Goal: Task Accomplishment & Management: Manage account settings

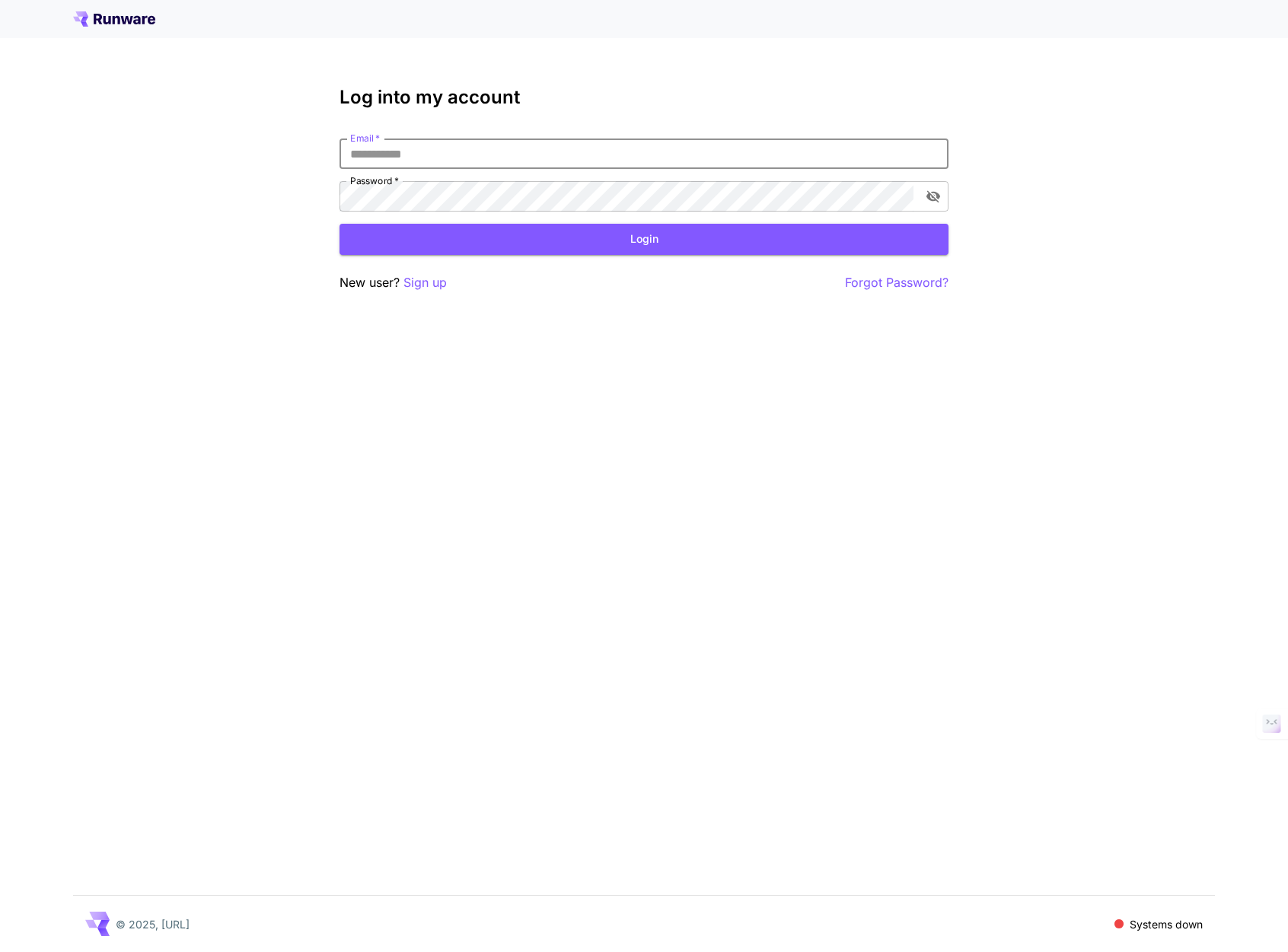
click at [860, 158] on input "Email   *" at bounding box center [643, 153] width 609 height 30
click at [858, 161] on input "Email   *" at bounding box center [643, 153] width 609 height 30
click at [858, 162] on input "Email   *" at bounding box center [643, 153] width 609 height 30
click at [857, 179] on div "Email   * Email   * Password   * Password   *" at bounding box center [643, 175] width 609 height 73
click at [845, 169] on div "Email   * Email   * Password   * Password   *" at bounding box center [643, 175] width 609 height 73
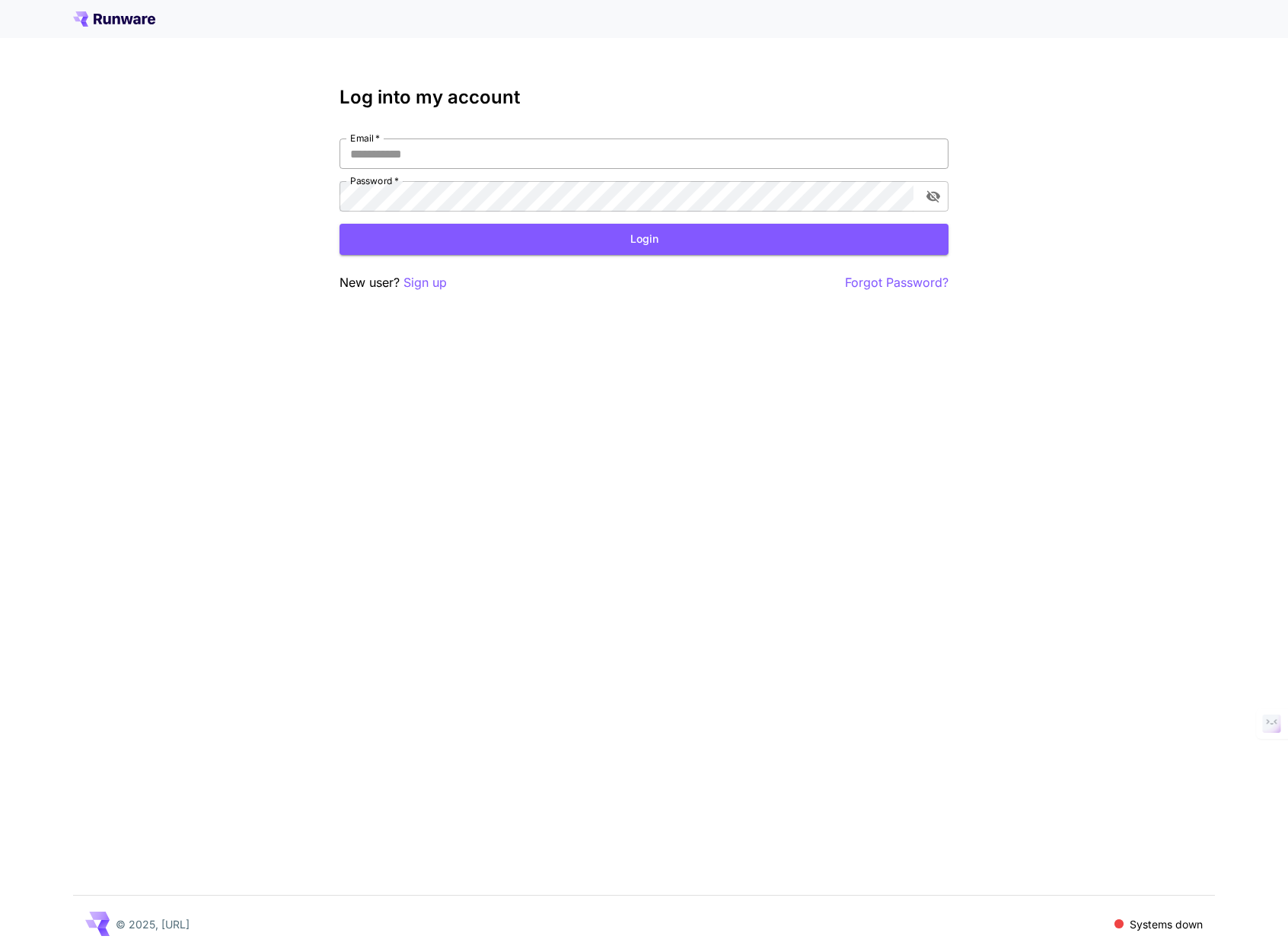
click at [845, 167] on input "Email   *" at bounding box center [643, 153] width 609 height 30
type input "**********"
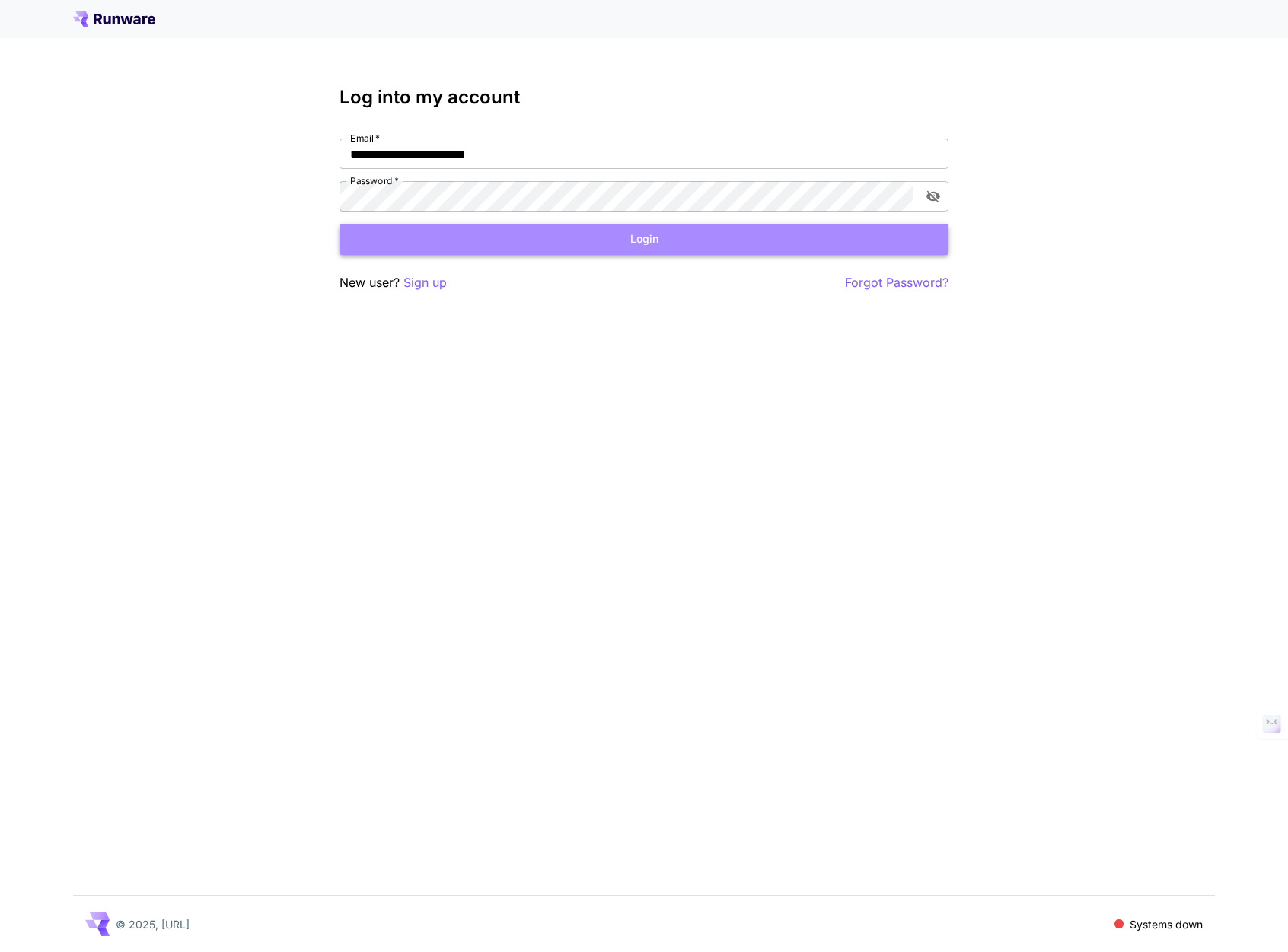
click at [803, 239] on button "Login" at bounding box center [643, 239] width 609 height 31
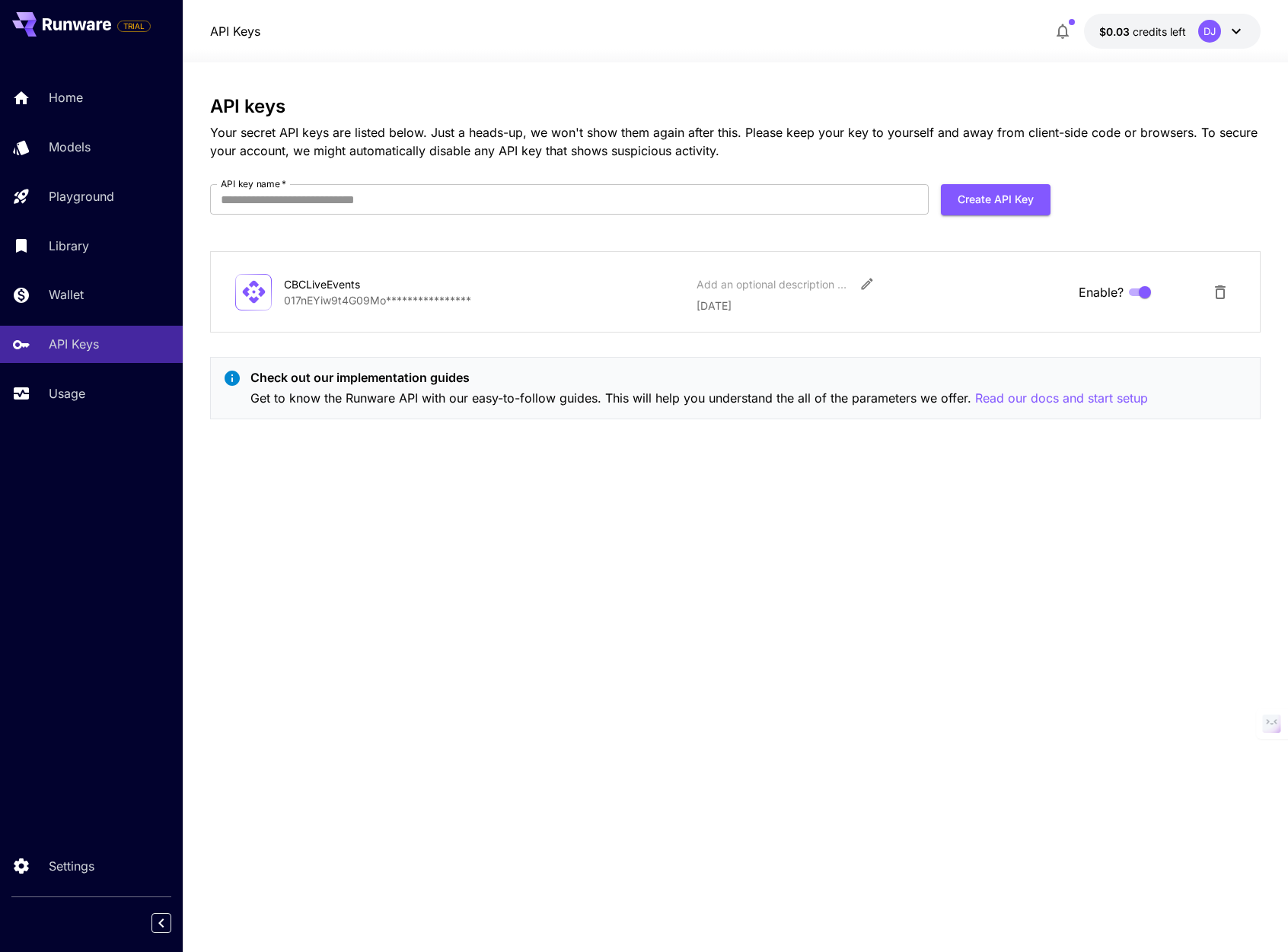
click at [775, 310] on p "[DATE]" at bounding box center [882, 306] width 370 height 16
click at [330, 300] on p "**********" at bounding box center [484, 300] width 399 height 16
click at [329, 292] on p "**********" at bounding box center [484, 300] width 399 height 16
click at [339, 291] on div "CBCLiveEvents" at bounding box center [360, 284] width 152 height 16
click at [247, 301] on icon at bounding box center [253, 292] width 27 height 27
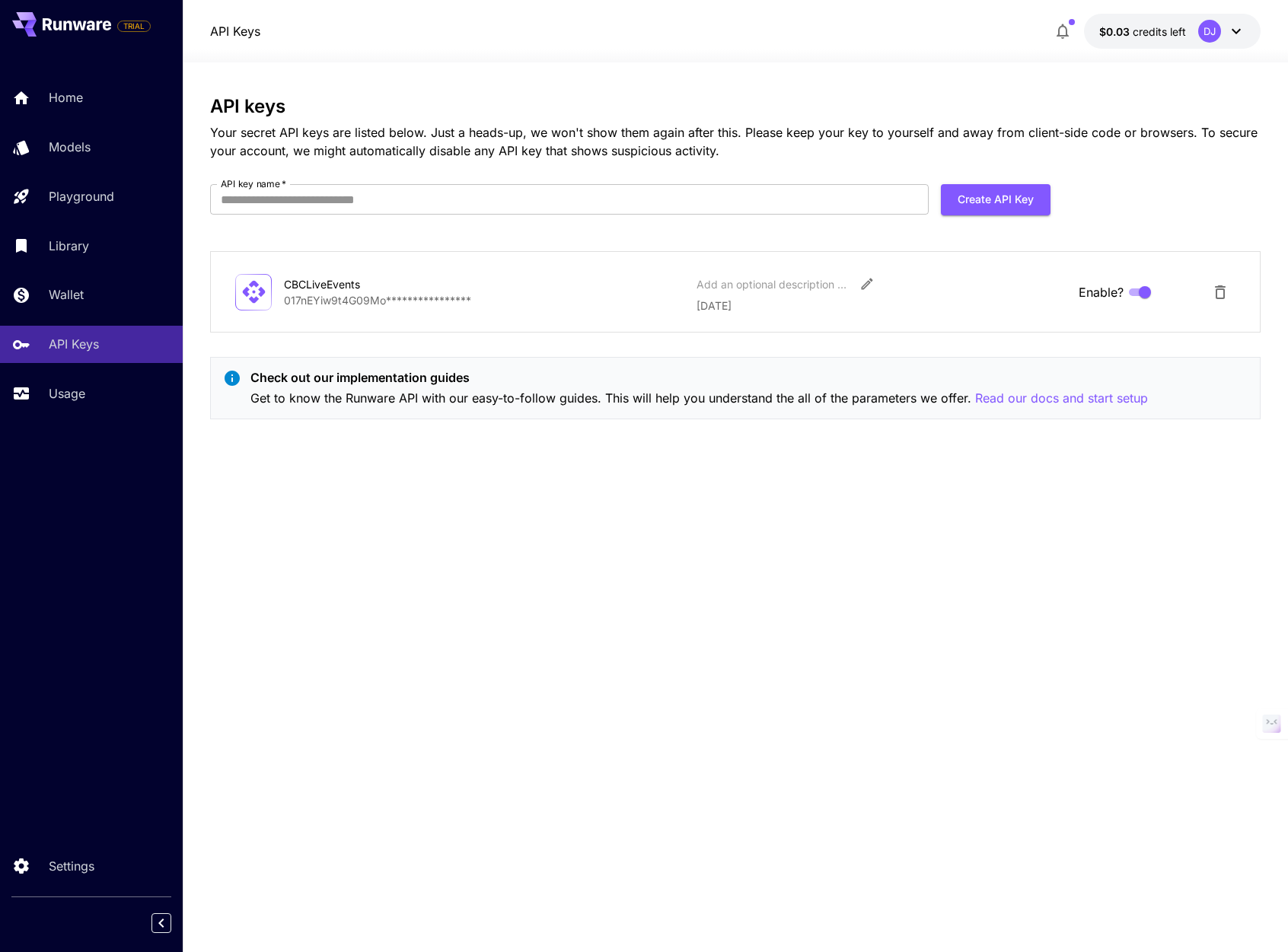
click at [249, 293] on icon at bounding box center [253, 292] width 27 height 27
click at [988, 199] on button "Create API Key" at bounding box center [995, 200] width 109 height 31
click at [745, 214] on form "API key name   * API key name   * Create API Key" at bounding box center [630, 206] width 840 height 43
click at [868, 281] on icon "Edit" at bounding box center [867, 284] width 11 height 11
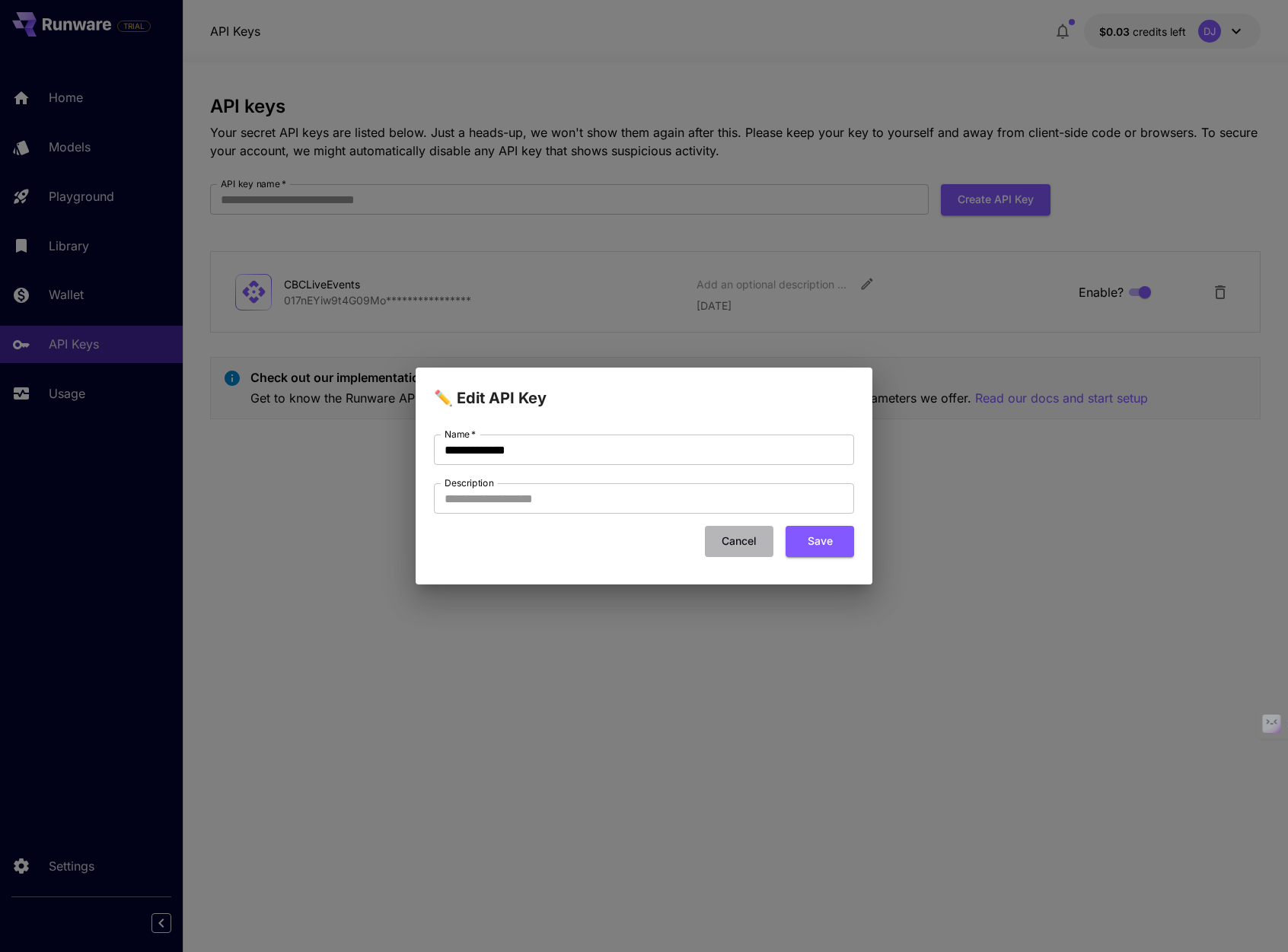
click at [738, 538] on button "Cancel" at bounding box center [740, 541] width 69 height 31
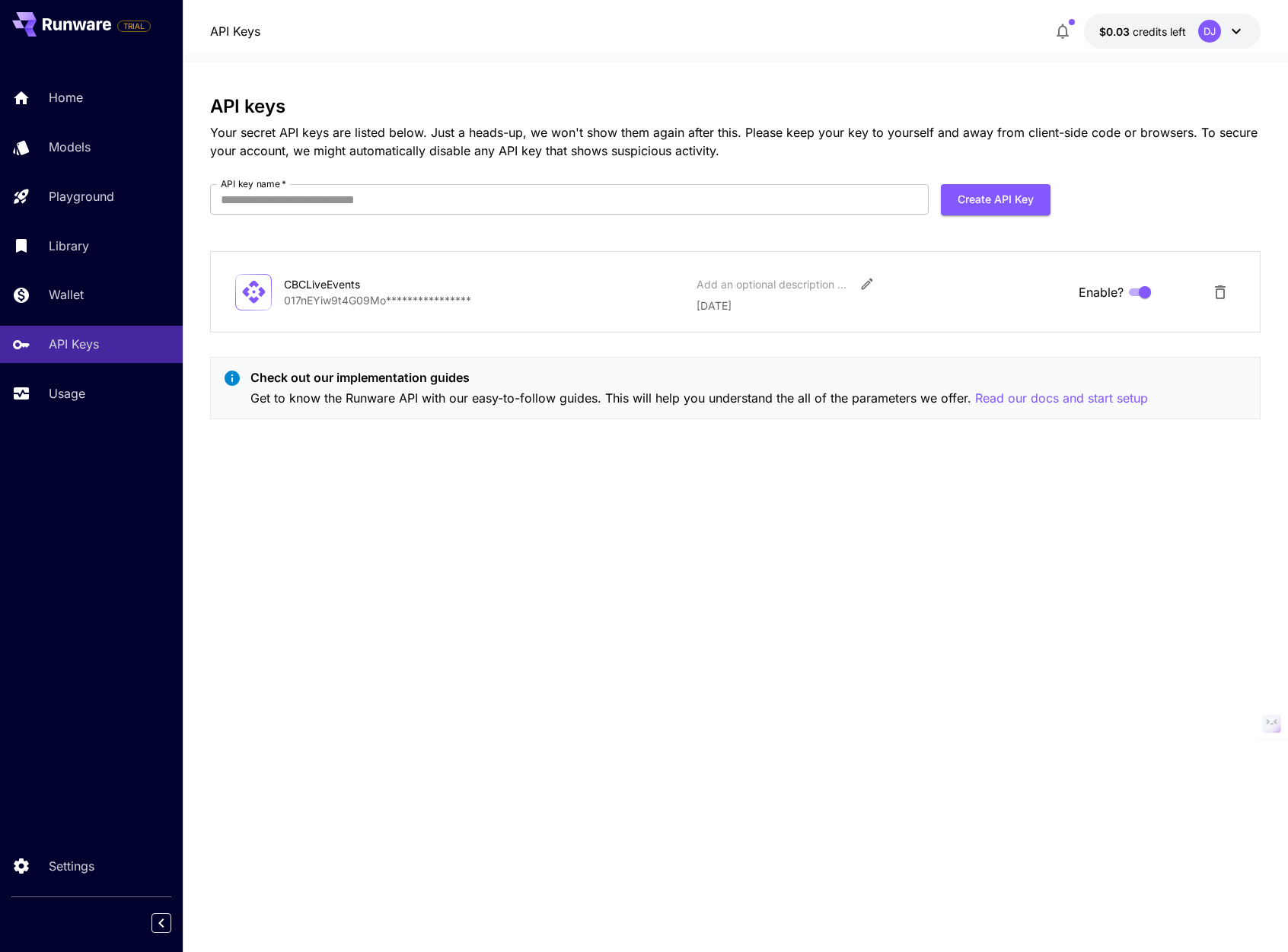
click at [401, 312] on div "**********" at bounding box center [734, 292] width 1000 height 43
click at [359, 297] on p "**********" at bounding box center [484, 300] width 399 height 16
click at [876, 191] on input "API key name   *" at bounding box center [569, 199] width 719 height 30
type input "**********"
click at [976, 199] on button "Create API Key" at bounding box center [995, 200] width 109 height 31
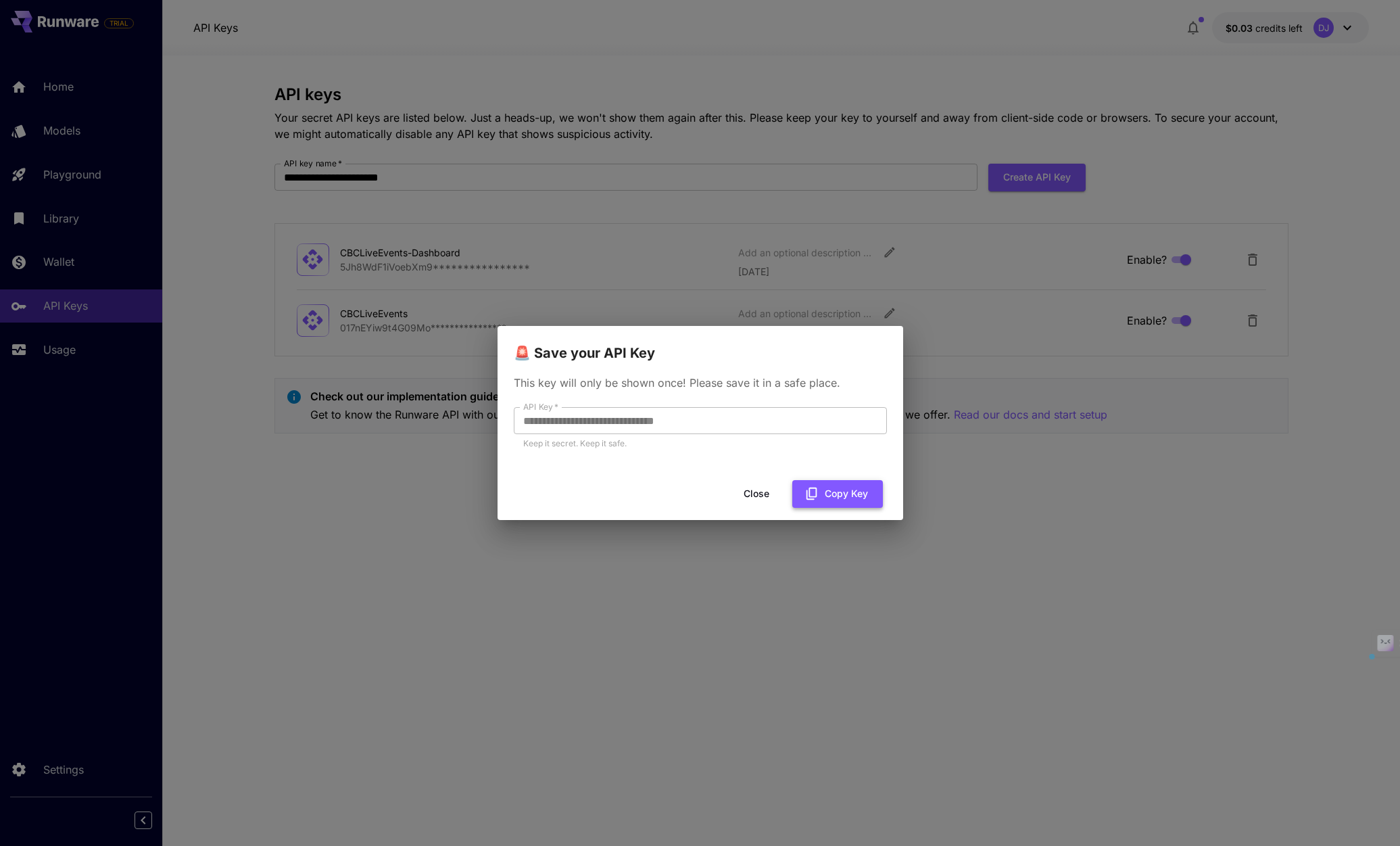
click at [825, 495] on button "Copy Key" at bounding box center [837, 494] width 90 height 28
click at [67, 594] on div "**********" at bounding box center [700, 423] width 1400 height 846
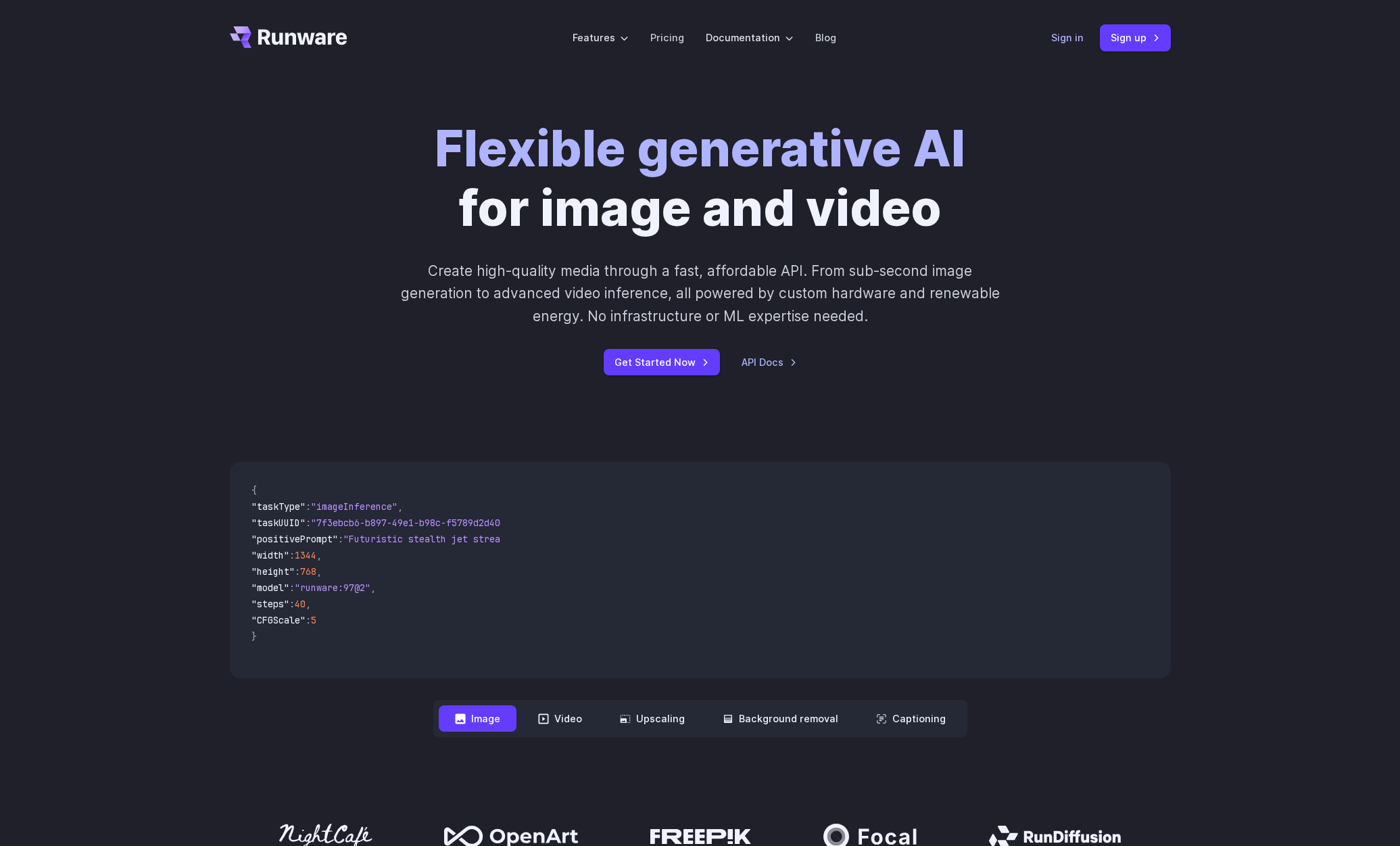
click at [1078, 38] on link "Sign in" at bounding box center [1067, 37] width 32 height 15
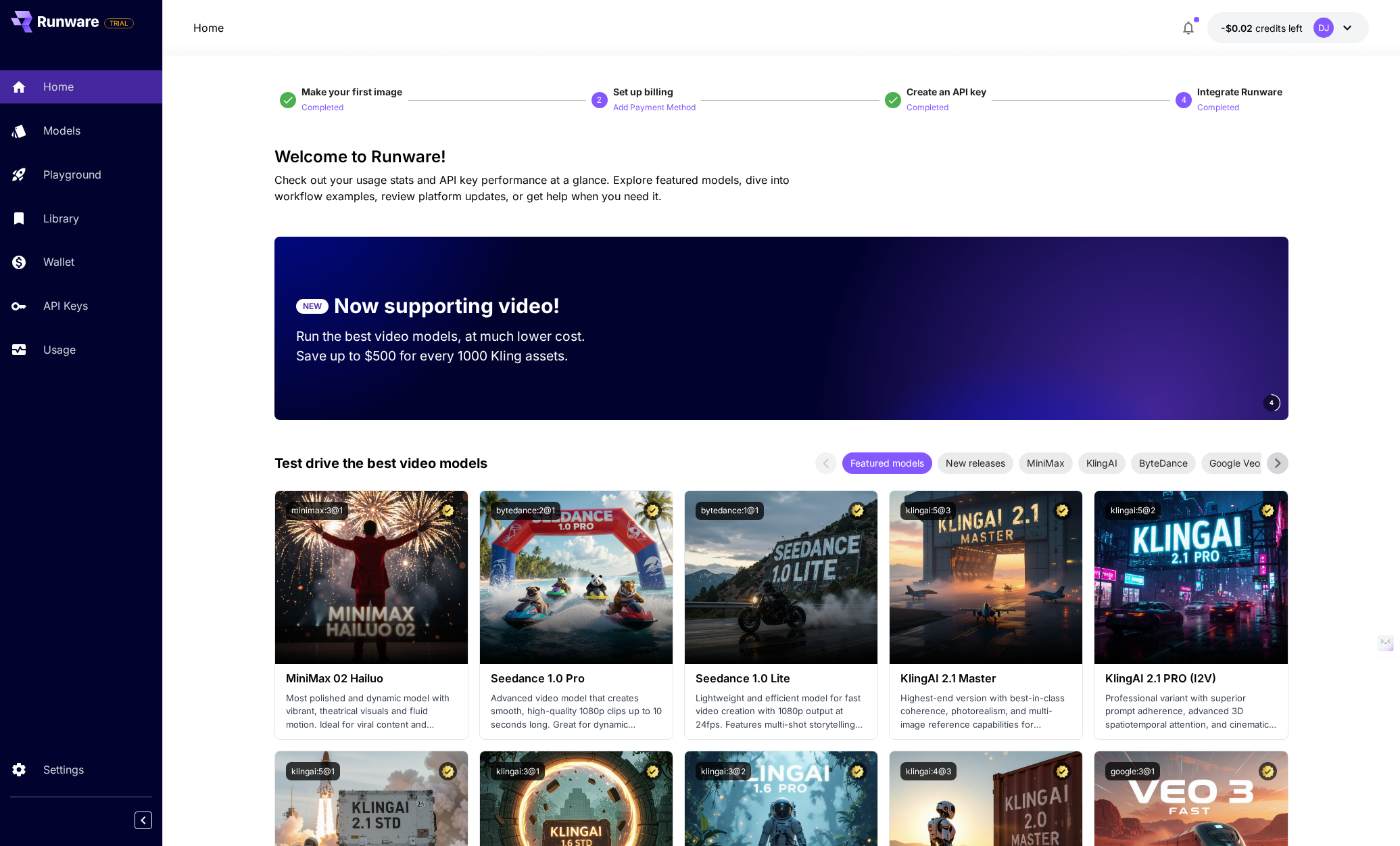
click at [1346, 26] on icon at bounding box center [1346, 28] width 16 height 16
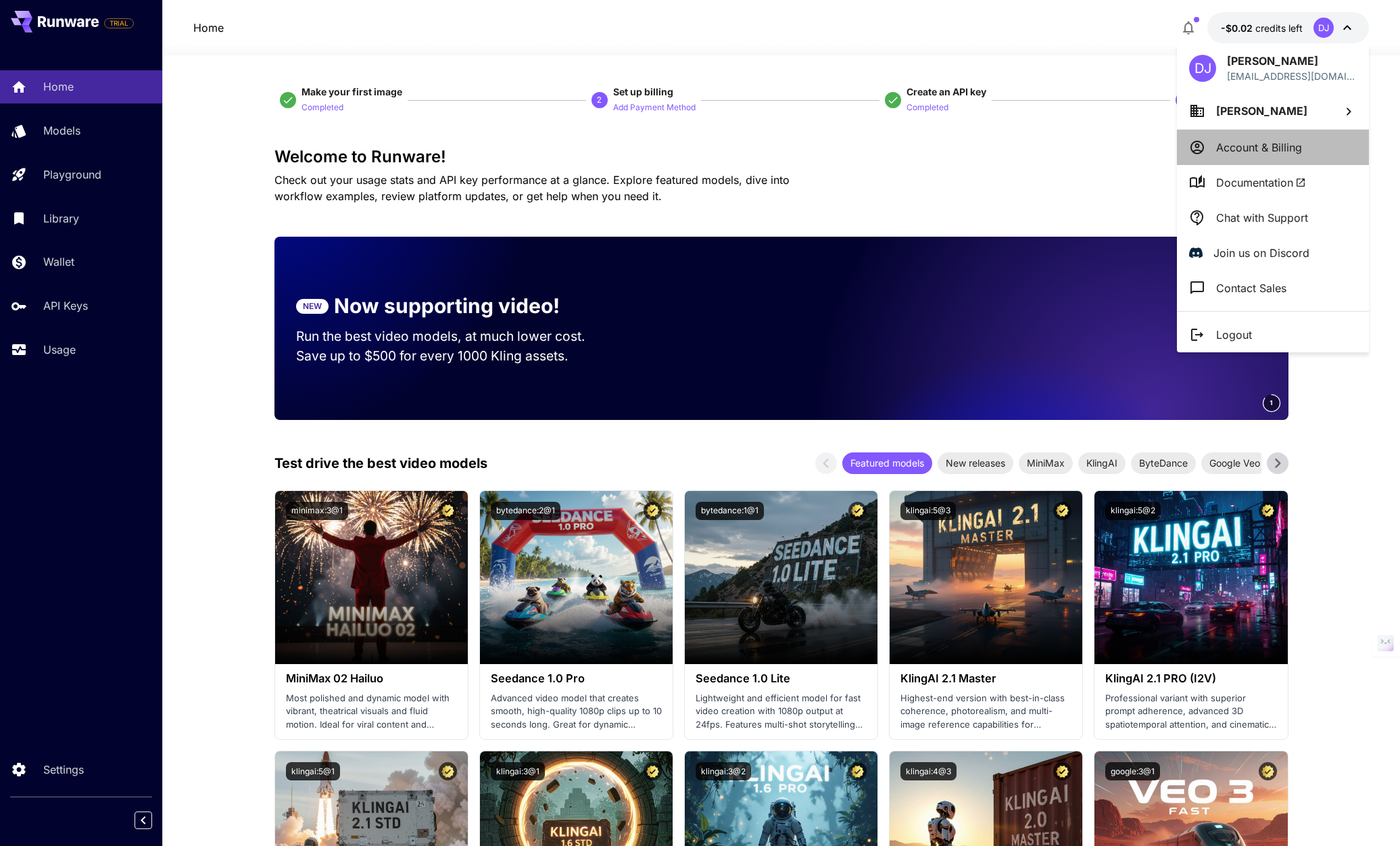
click at [1247, 153] on p "Account & Billing" at bounding box center [1259, 147] width 86 height 16
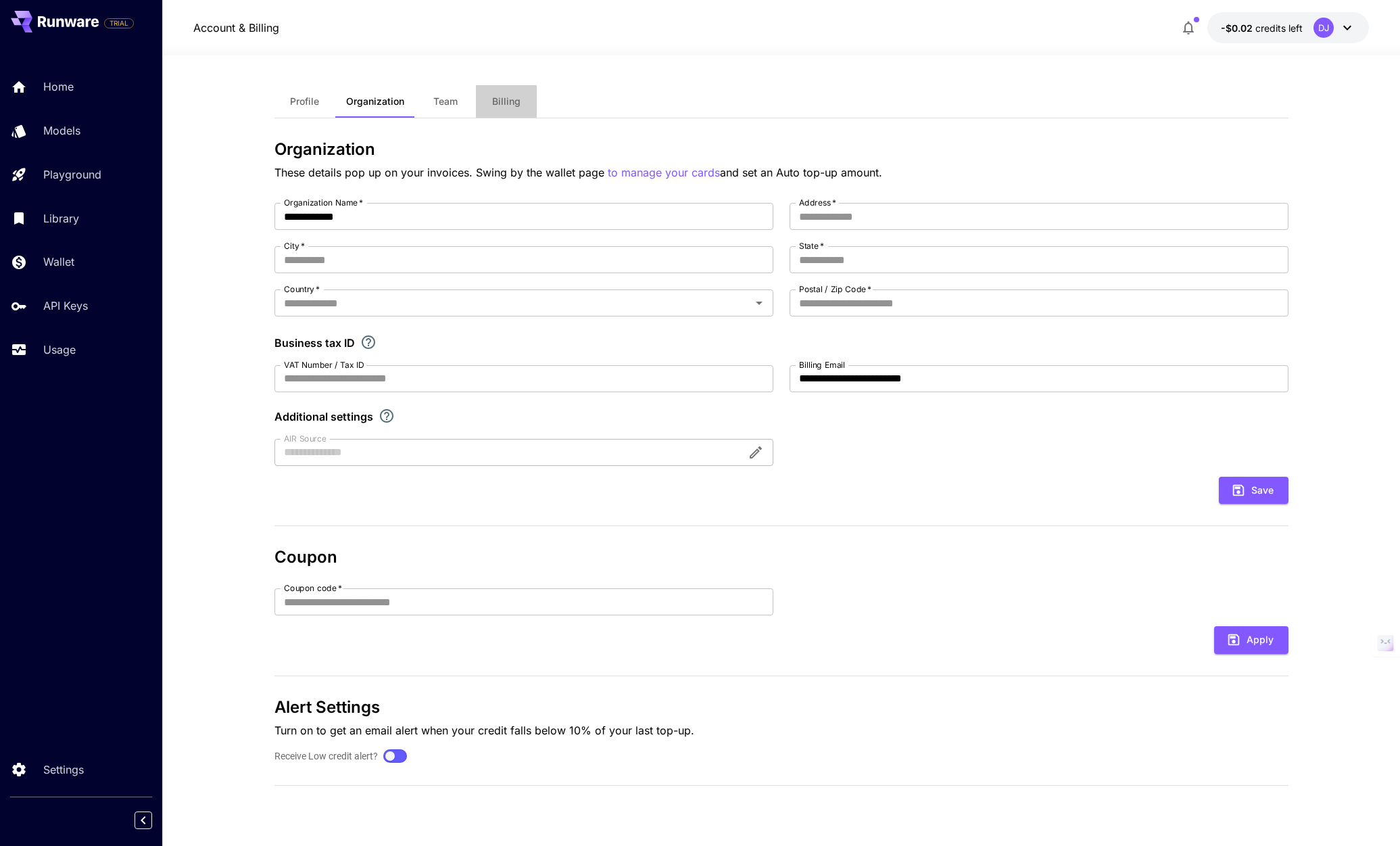
click at [510, 108] on button "Billing" at bounding box center [506, 101] width 61 height 32
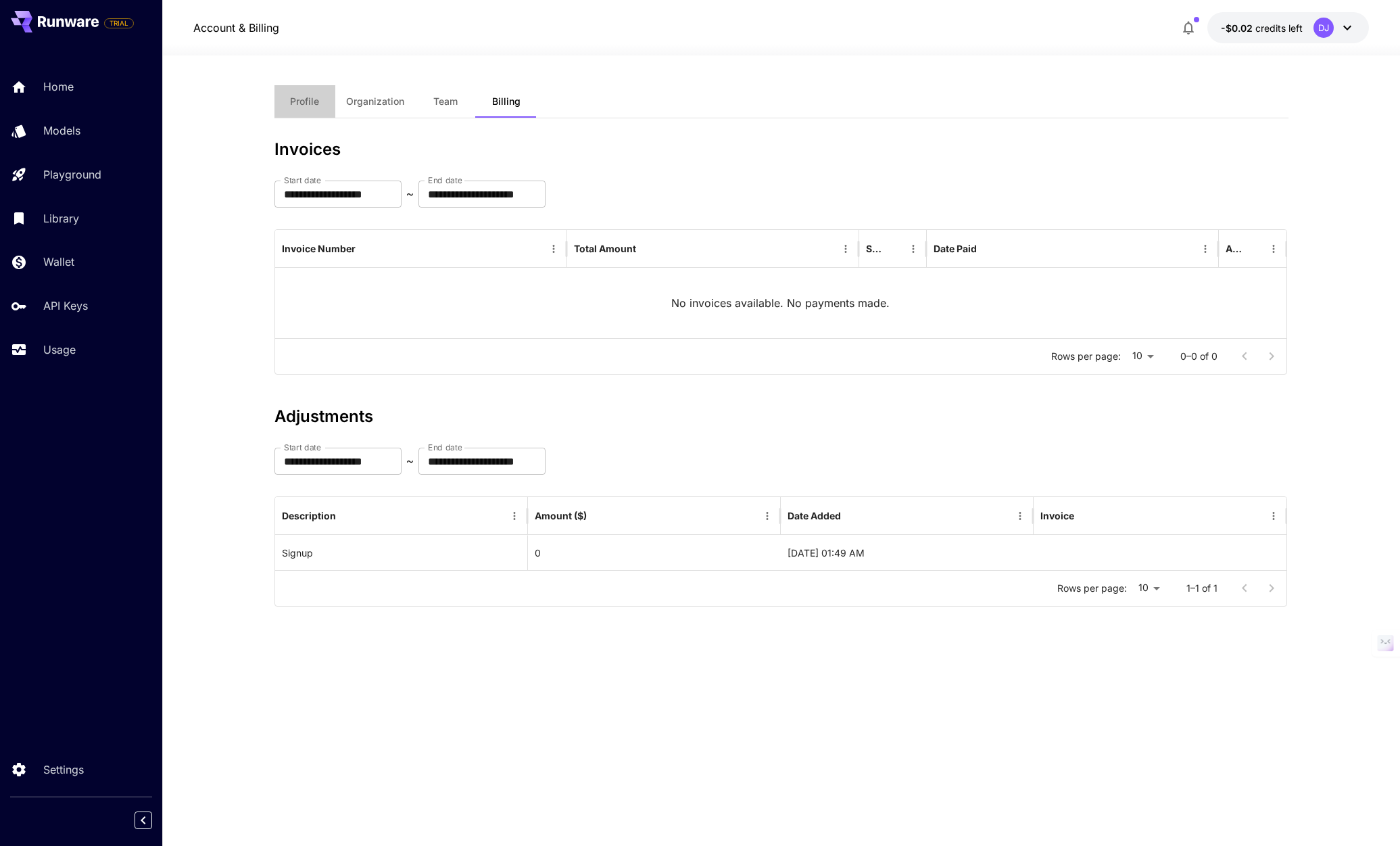
click at [298, 107] on span "Profile" at bounding box center [304, 102] width 29 height 12
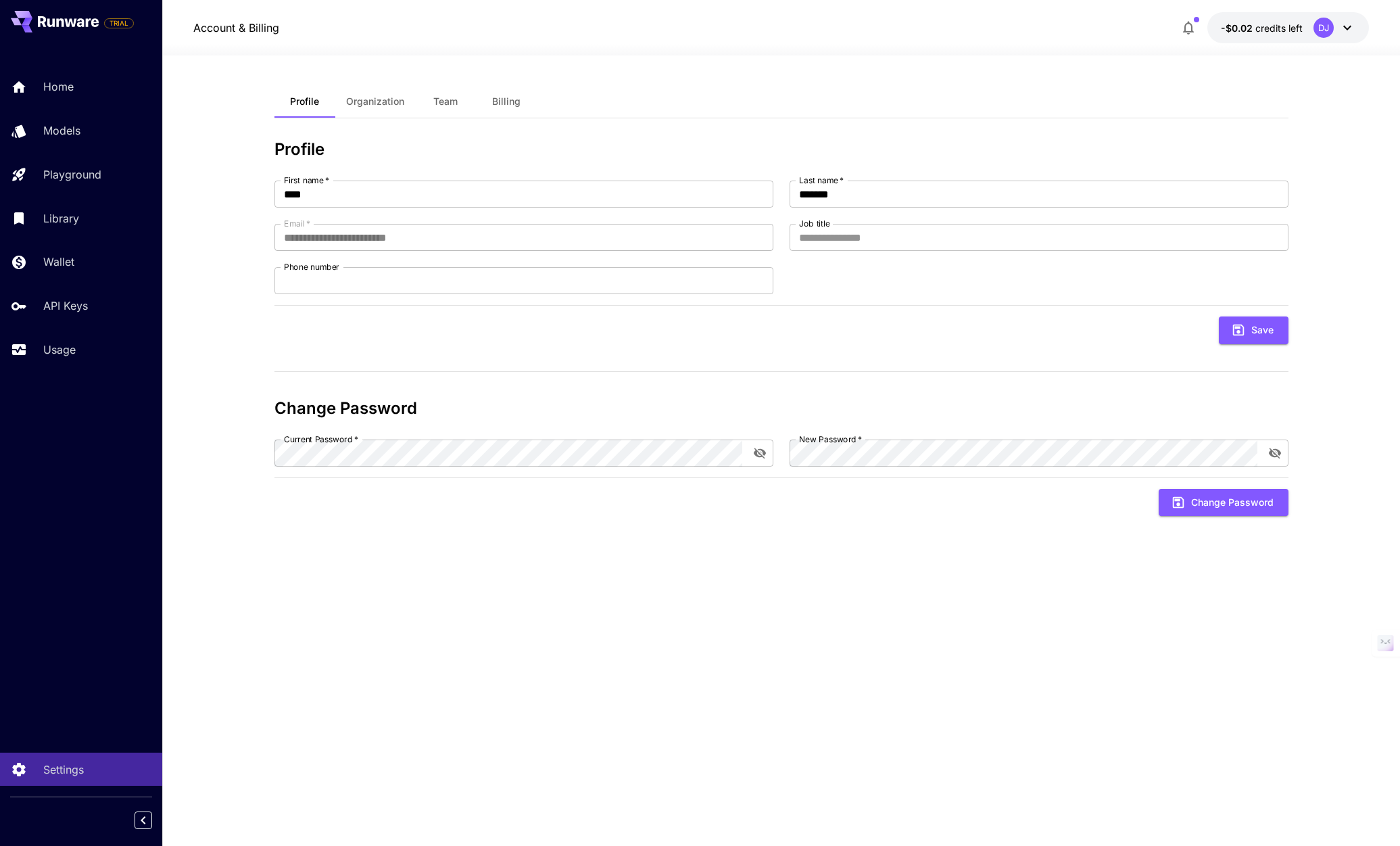
click at [1336, 24] on div "DJ" at bounding box center [1334, 28] width 42 height 21
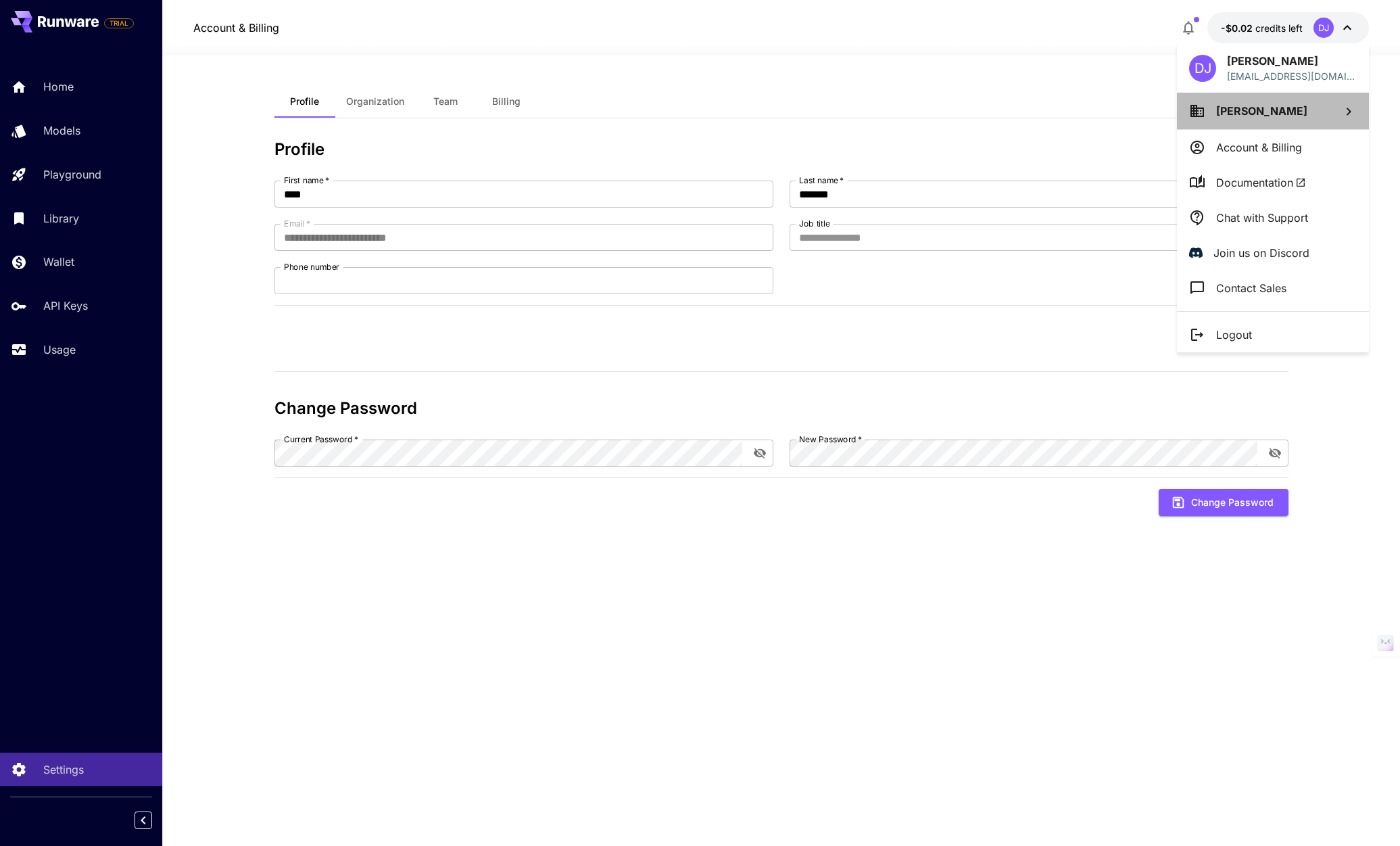
click at [1257, 114] on span "Deon Jenkins" at bounding box center [1261, 111] width 91 height 14
click at [1256, 148] on div at bounding box center [700, 423] width 1400 height 846
click at [499, 108] on div at bounding box center [700, 423] width 1400 height 846
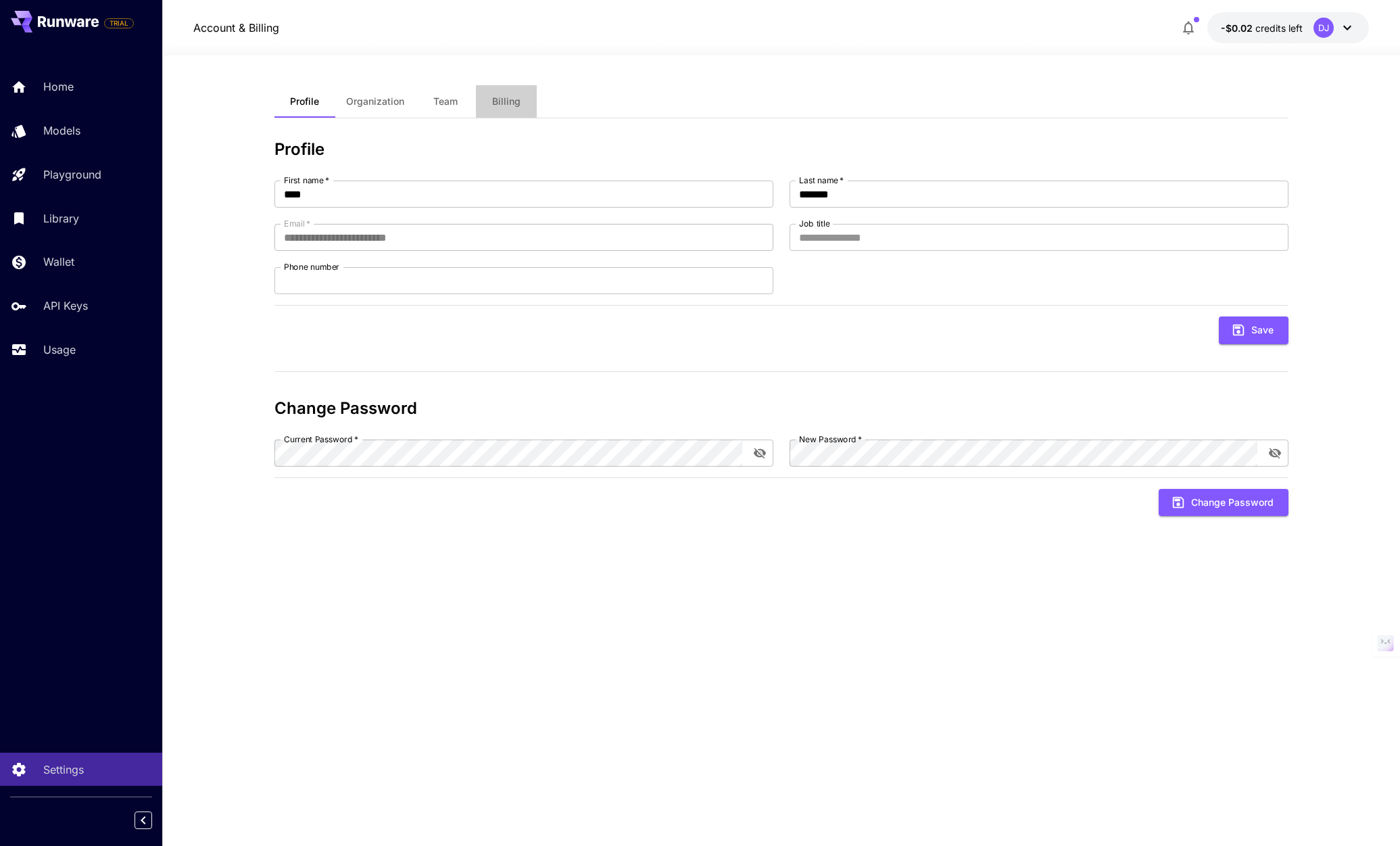
click at [504, 94] on button "Billing" at bounding box center [506, 101] width 61 height 32
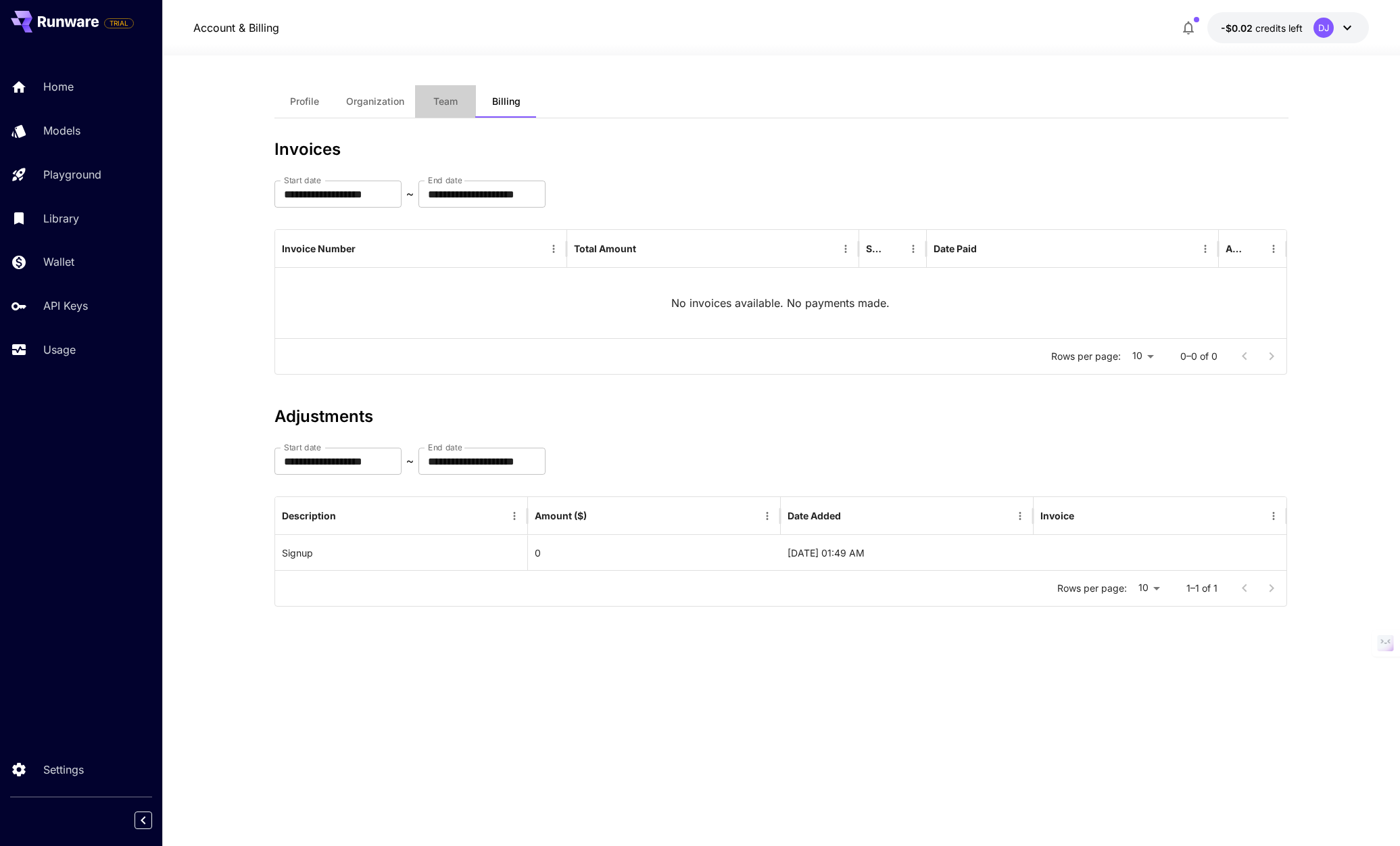
click at [443, 100] on span "Team" at bounding box center [446, 102] width 24 height 12
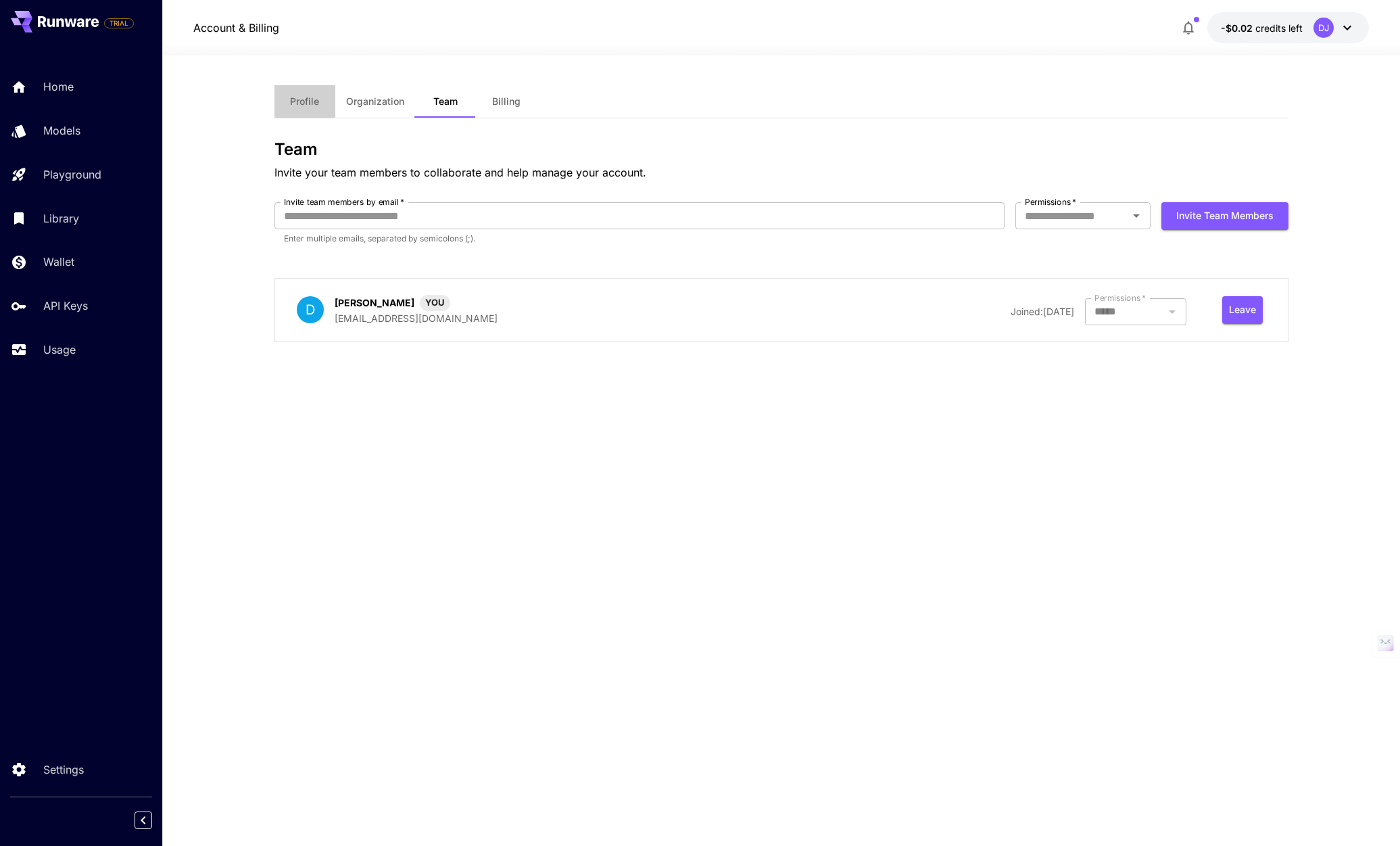
click at [320, 106] on button "Profile" at bounding box center [305, 101] width 61 height 32
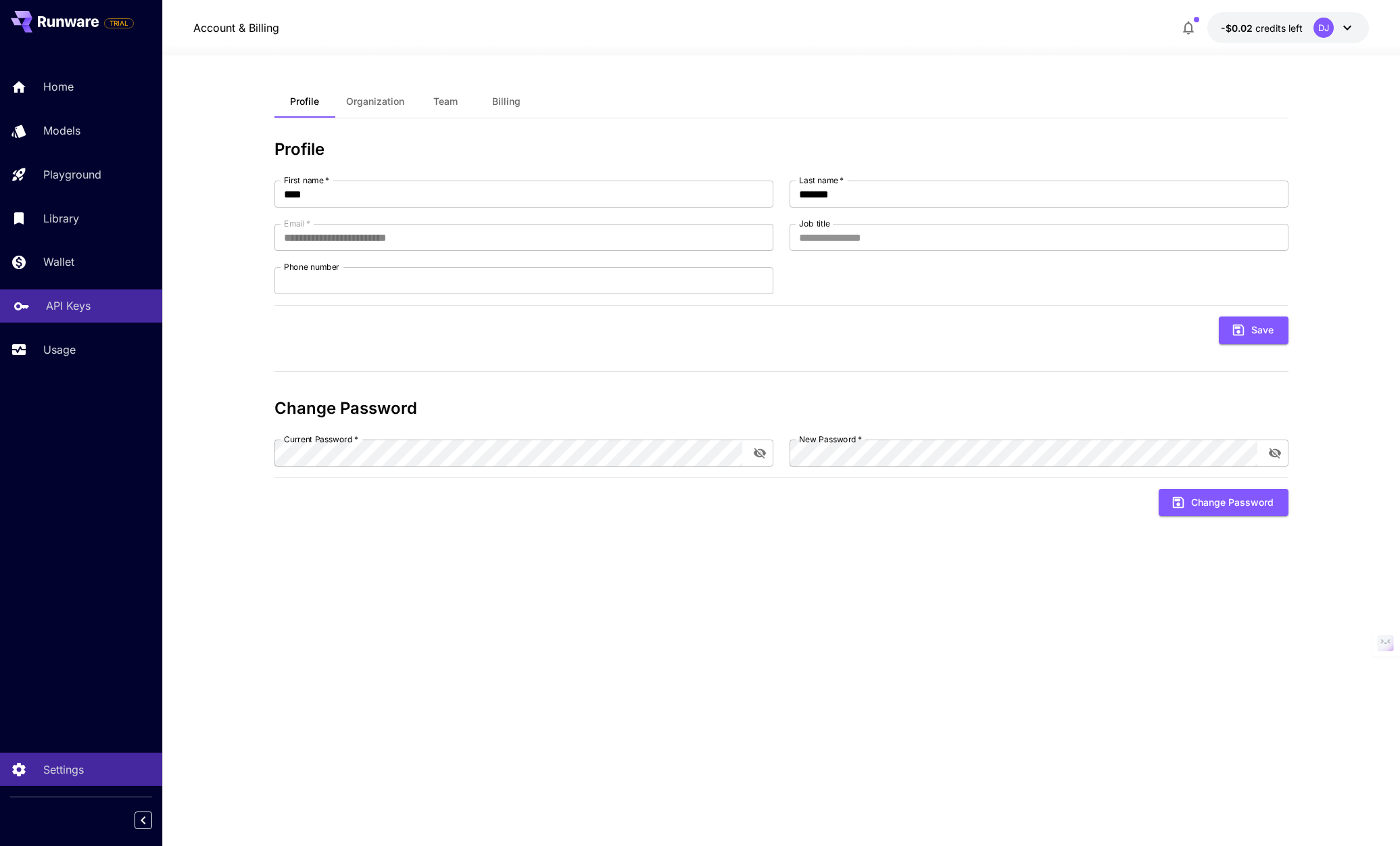
click at [89, 315] on link "API Keys" at bounding box center [81, 305] width 162 height 33
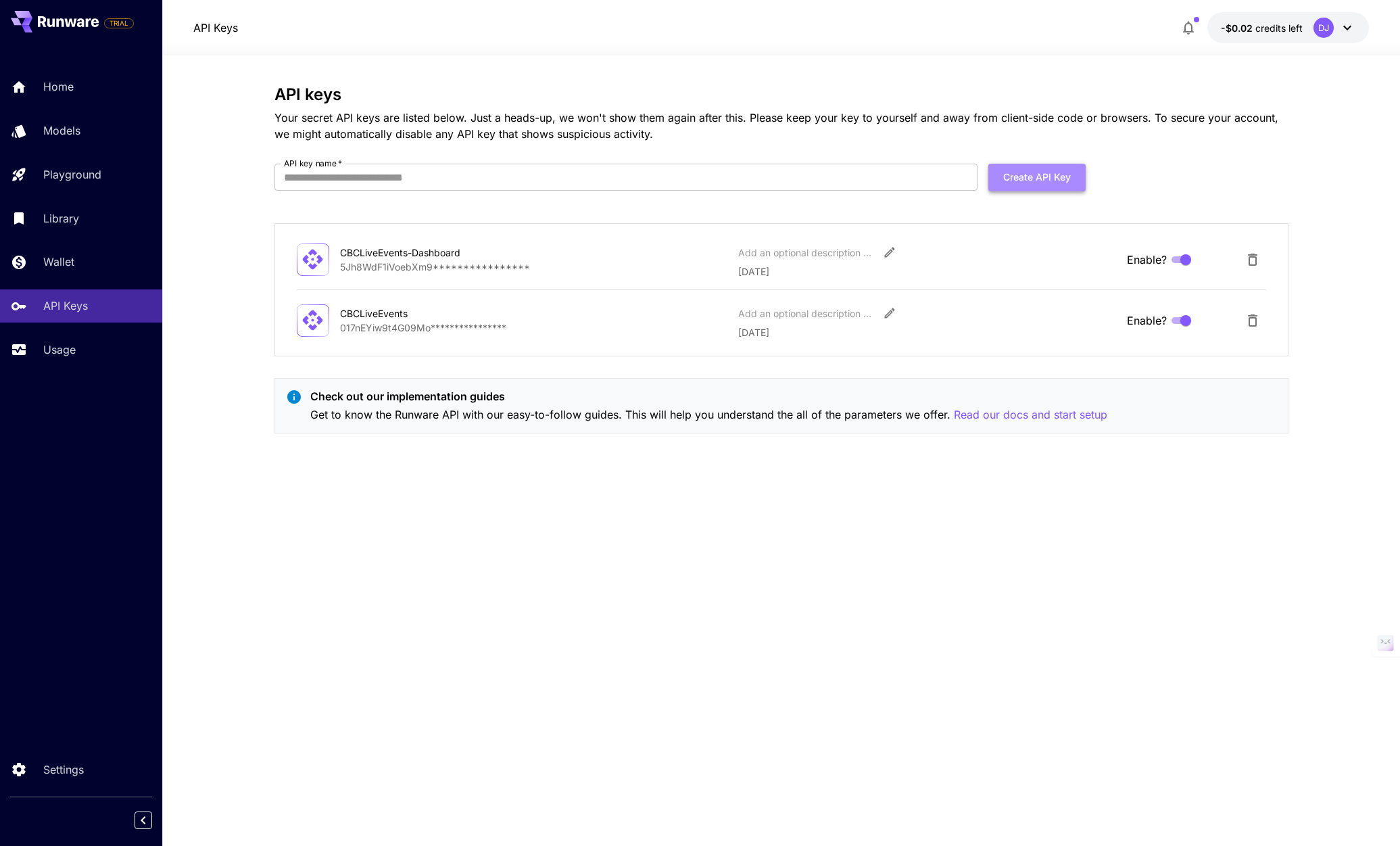
click at [1029, 182] on button "Create API Key" at bounding box center [1036, 177] width 97 height 28
click at [461, 181] on input "API key name   *" at bounding box center [625, 177] width 703 height 27
type input "*******"
click at [1020, 181] on button "Create API Key" at bounding box center [1036, 177] width 97 height 28
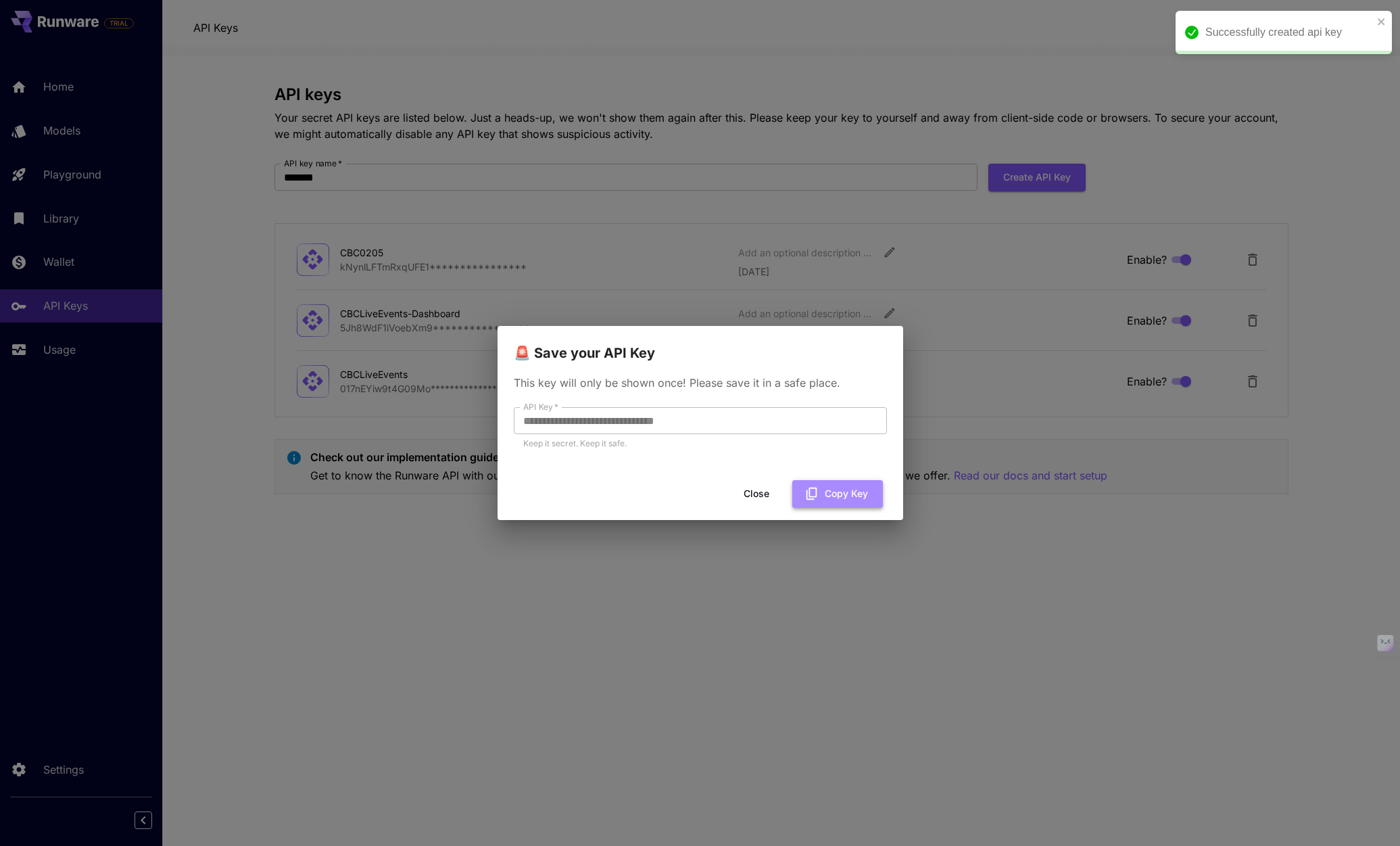
click at [835, 499] on button "Copy Key" at bounding box center [837, 494] width 90 height 28
